Goal: Information Seeking & Learning: Check status

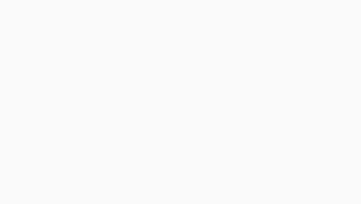
click at [84, 89] on body at bounding box center [180, 102] width 361 height 204
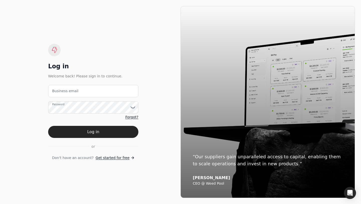
click at [73, 92] on email "Business email" at bounding box center [93, 91] width 90 height 12
click at [86, 69] on div "Log in" at bounding box center [93, 66] width 90 height 8
click at [74, 93] on label "Business email" at bounding box center [65, 90] width 26 height 5
click at [74, 93] on email "Business email" at bounding box center [93, 91] width 90 height 12
type email "[EMAIL_ADDRESS][DOMAIN_NAME]"
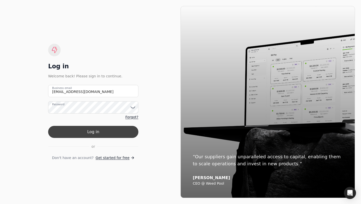
click at [97, 134] on button "Log in" at bounding box center [93, 132] width 90 height 12
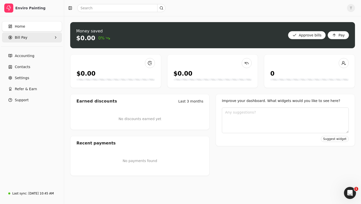
click at [25, 40] on span "Bill Pay" at bounding box center [21, 37] width 13 height 5
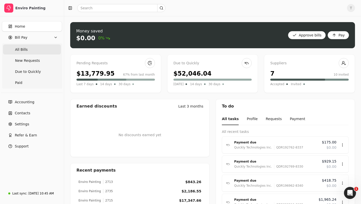
click at [23, 54] on Bills "All Bills" at bounding box center [32, 49] width 58 height 10
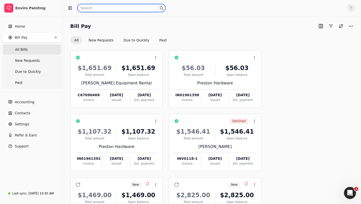
click at [109, 8] on input "text" at bounding box center [121, 8] width 88 height 8
paste input "25Uc6Gr-GN-3ca-"
type input "25Uc6Gr-GN-3ca-"
paste input "INV0118-1"
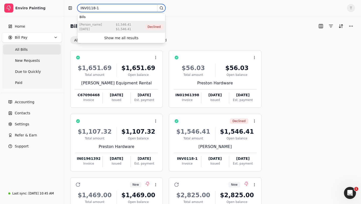
type input "INV0118-1"
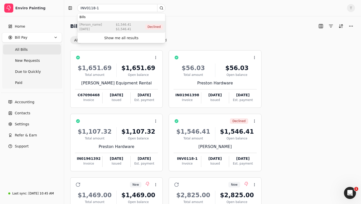
click at [102, 25] on div "[PERSON_NAME]" at bounding box center [91, 24] width 23 height 5
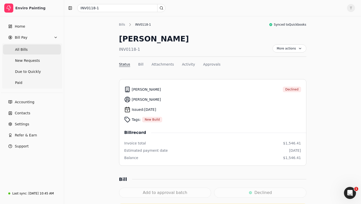
click at [21, 50] on span "All Bills" at bounding box center [21, 49] width 13 height 5
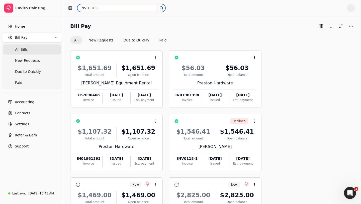
click at [96, 8] on input "INV0118-1" at bounding box center [121, 8] width 88 height 8
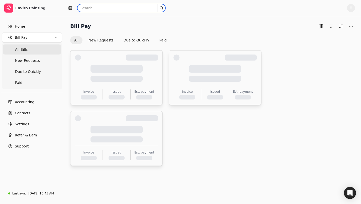
click at [99, 8] on input "text" at bounding box center [121, 8] width 88 height 8
paste input "INV0118-1"
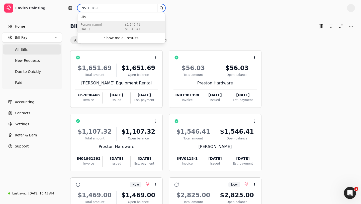
type input "INV0118-1"
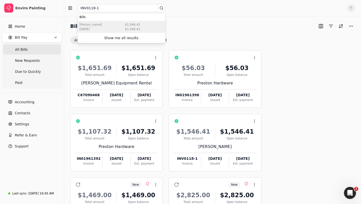
click at [102, 27] on div "[DATE]" at bounding box center [91, 29] width 23 height 5
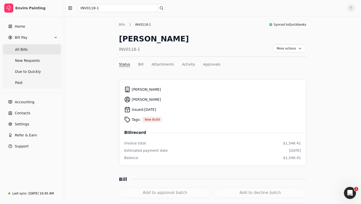
click at [28, 52] on Bills "All Bills" at bounding box center [32, 49] width 58 height 10
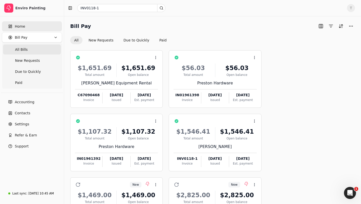
click at [25, 29] on link "Home" at bounding box center [32, 26] width 60 height 10
